Goal: Task Accomplishment & Management: Manage account settings

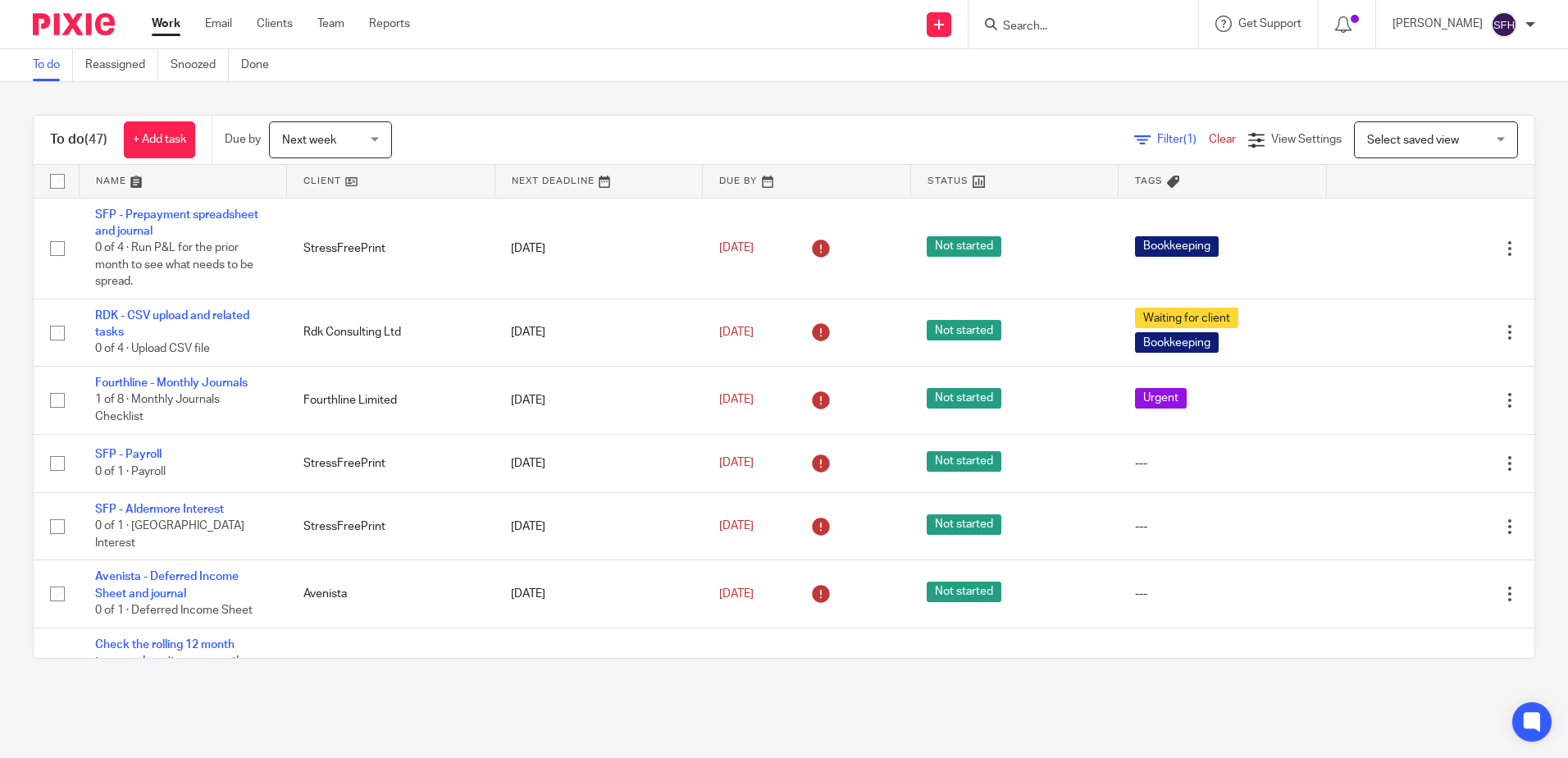
click at [393, 178] on link at bounding box center [391, 181] width 208 height 33
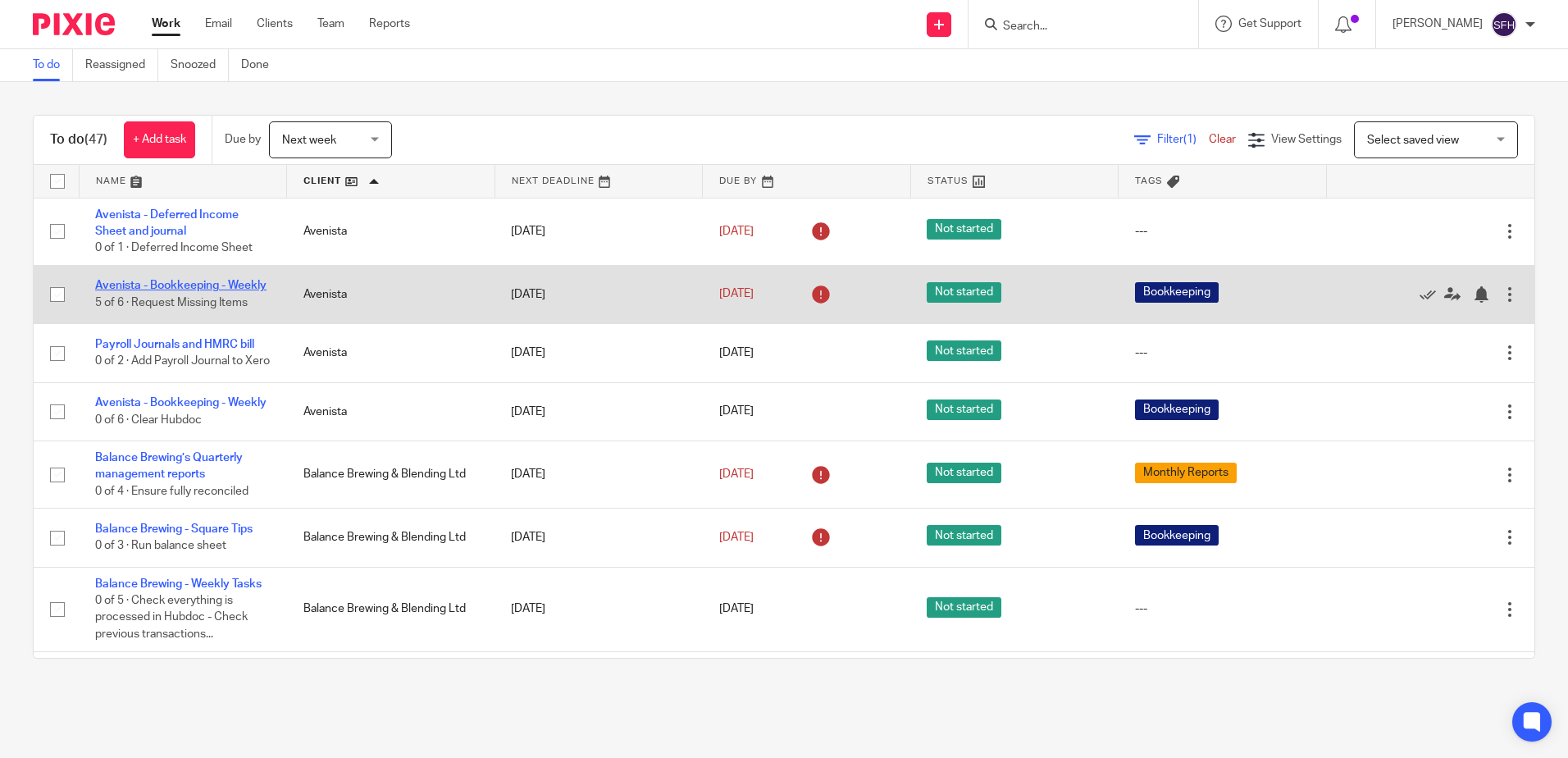
click at [184, 282] on link "Avenista - Bookkeeping - Weekly" at bounding box center [181, 286] width 171 height 12
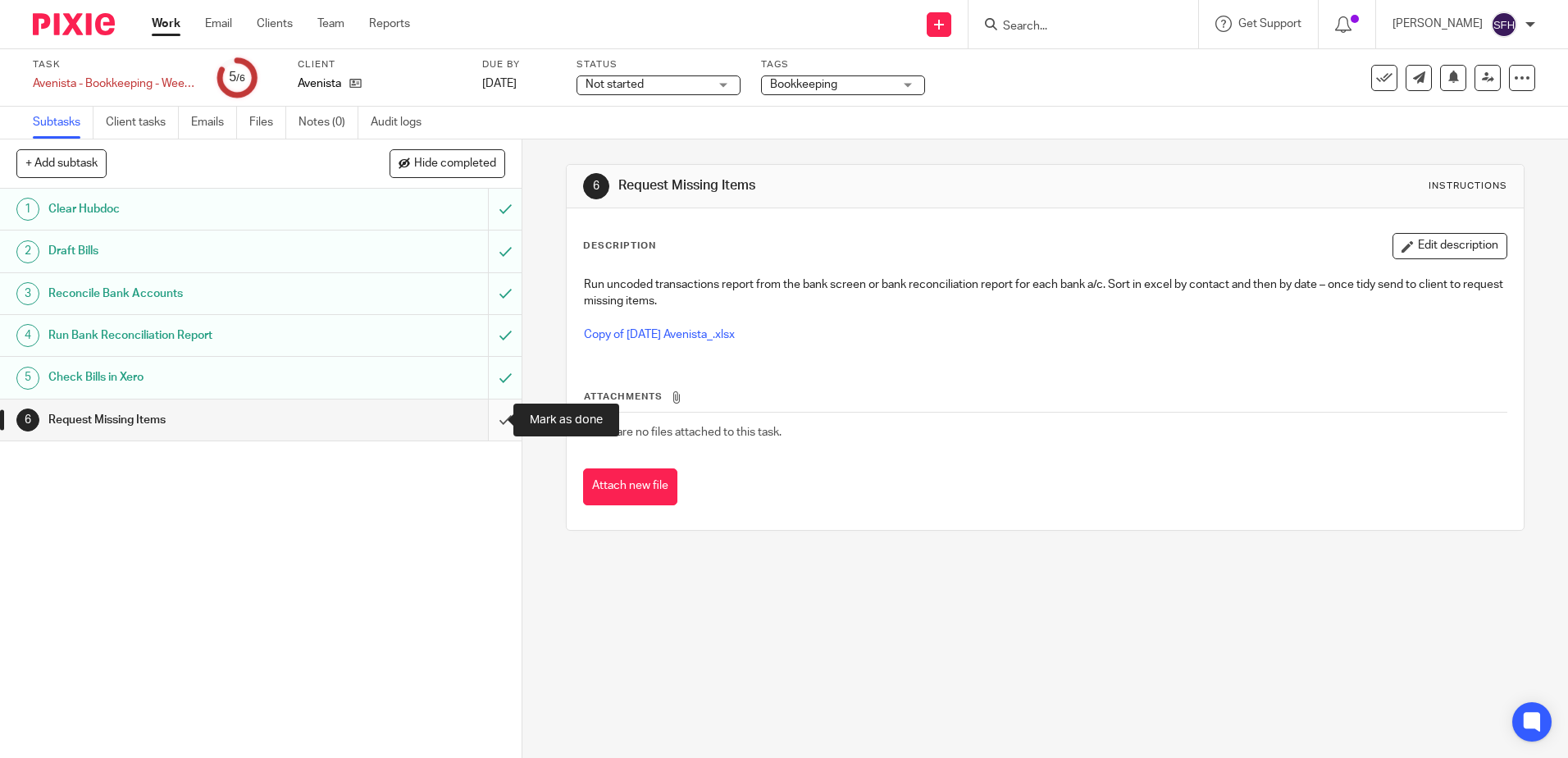
click at [479, 416] on input "submit" at bounding box center [261, 419] width 521 height 41
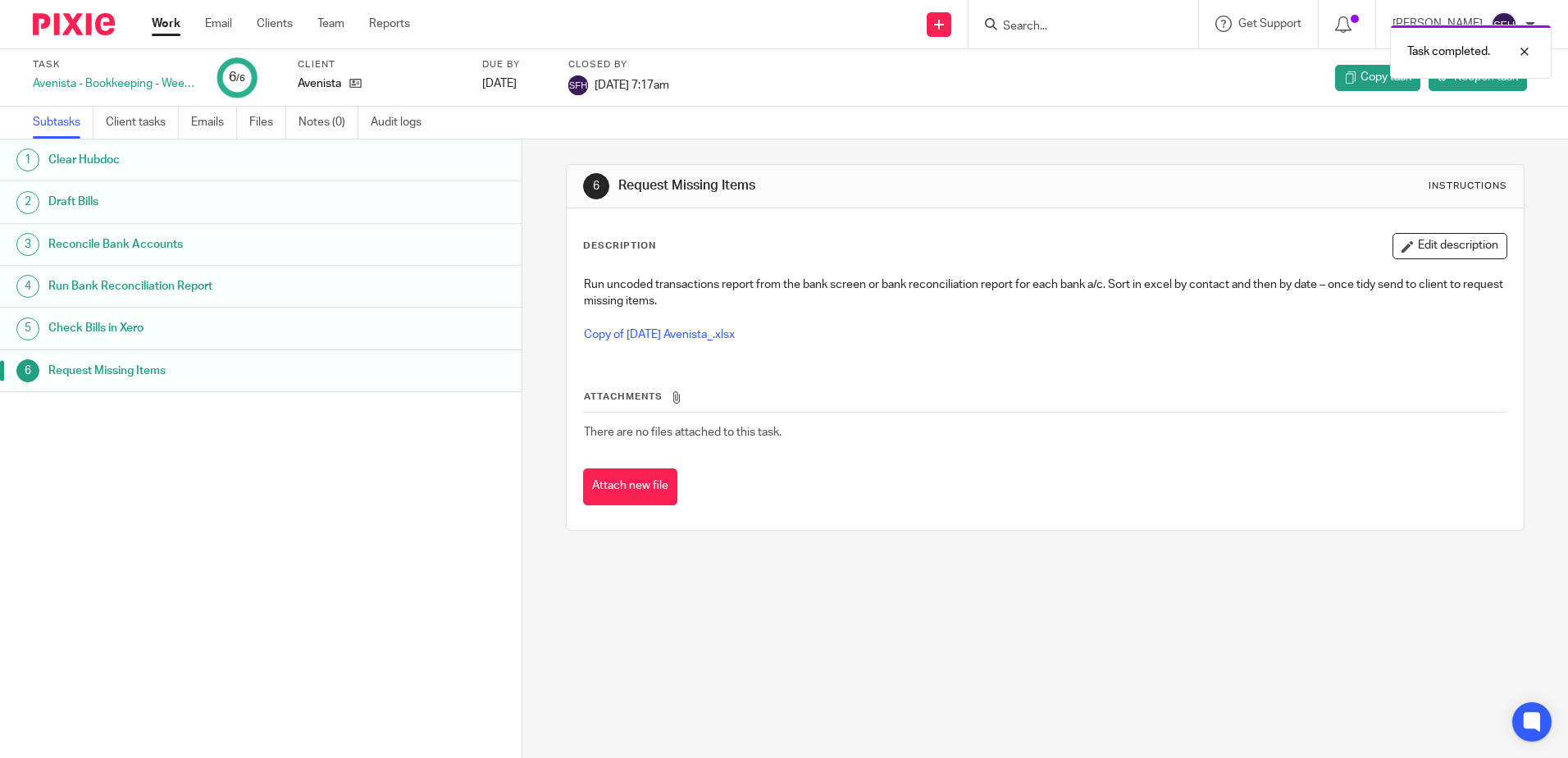
click at [174, 28] on link "Work" at bounding box center [166, 23] width 29 height 16
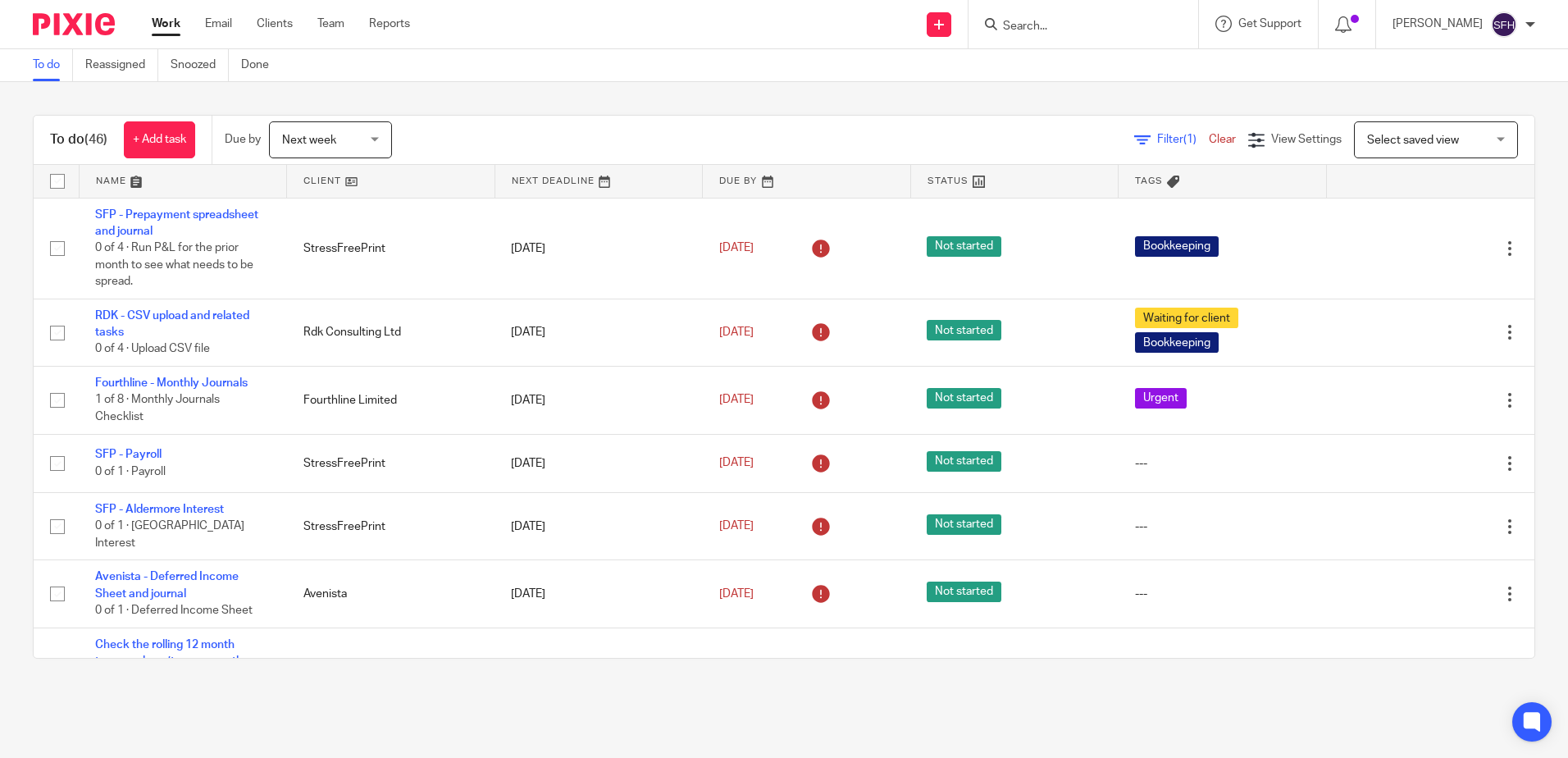
click at [410, 184] on link at bounding box center [391, 181] width 208 height 33
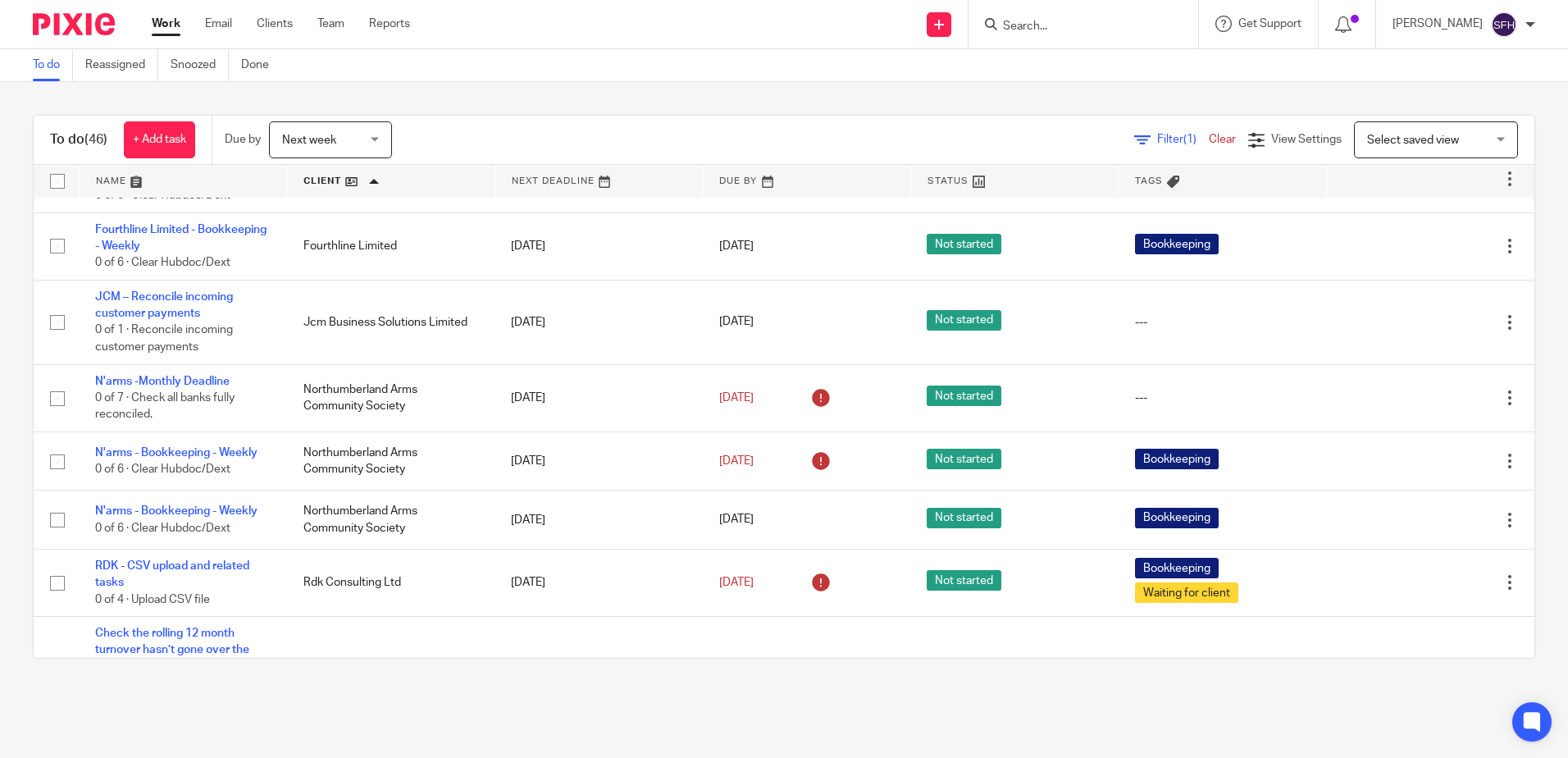
scroll to position [1067, 0]
